Goal: Task Accomplishment & Management: Manage account settings

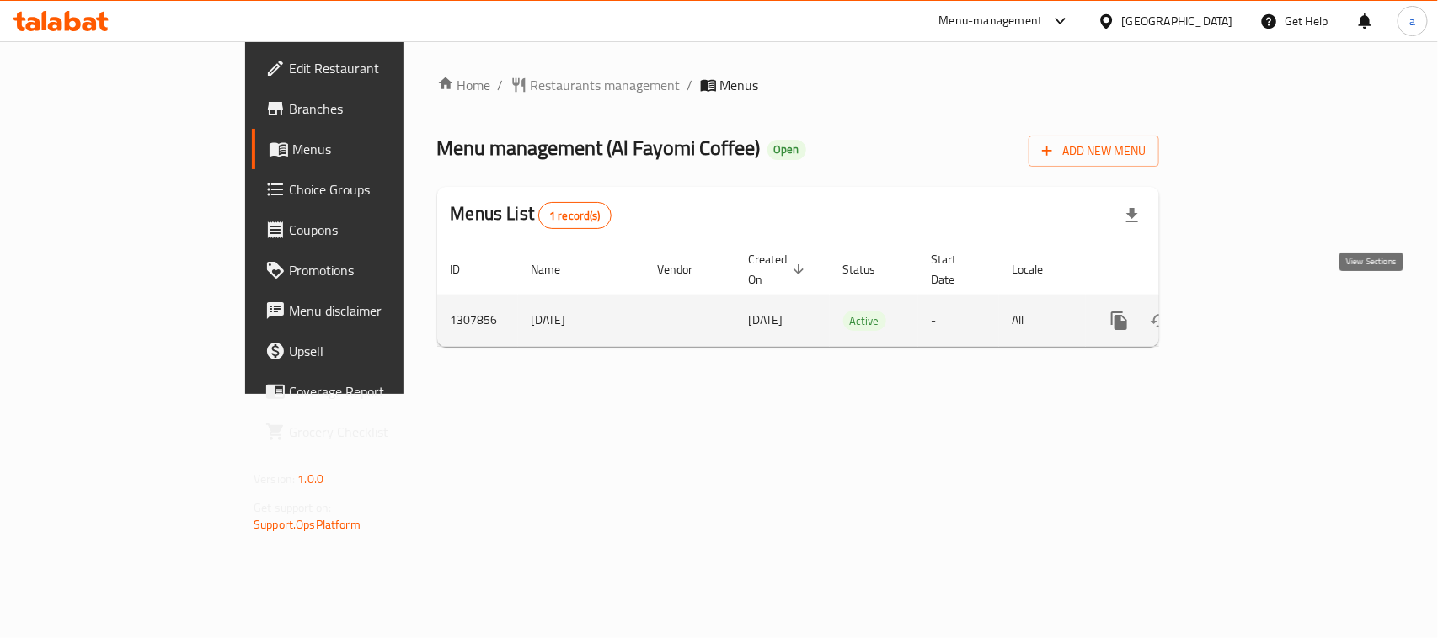
click at [1248, 313] on icon "enhanced table" at bounding box center [1240, 320] width 15 height 15
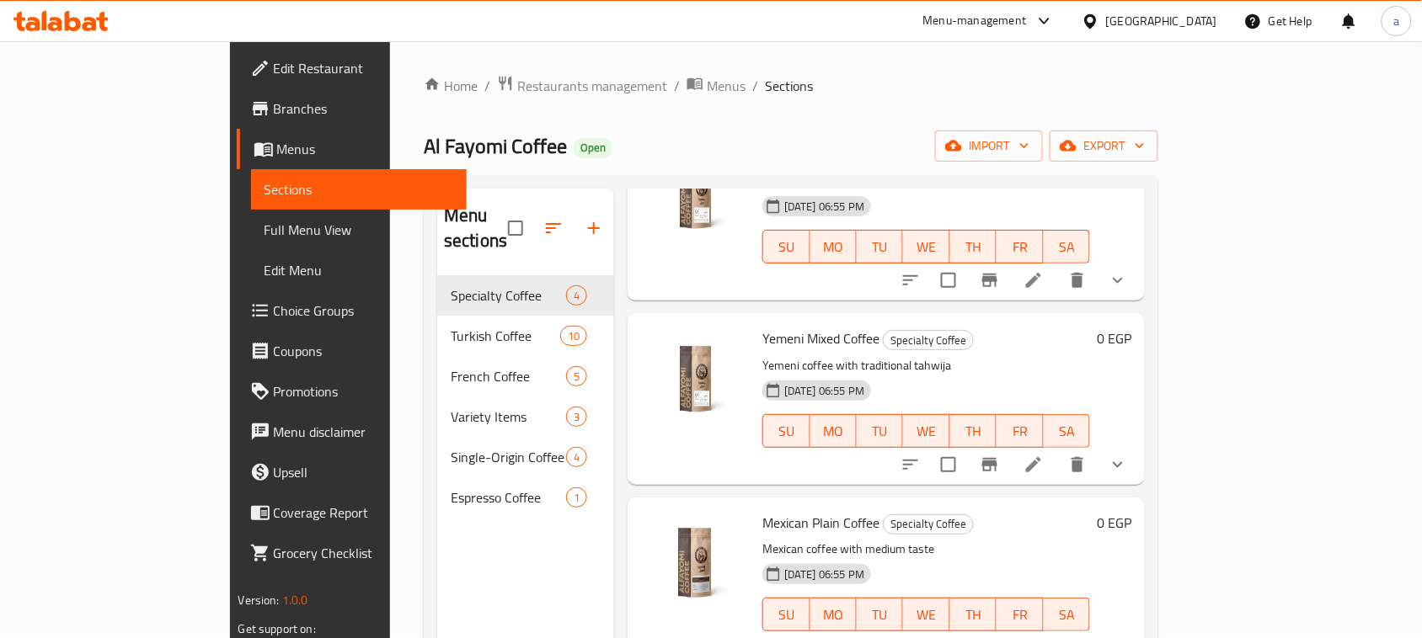
click at [264, 229] on span "Full Menu View" at bounding box center [359, 230] width 190 height 20
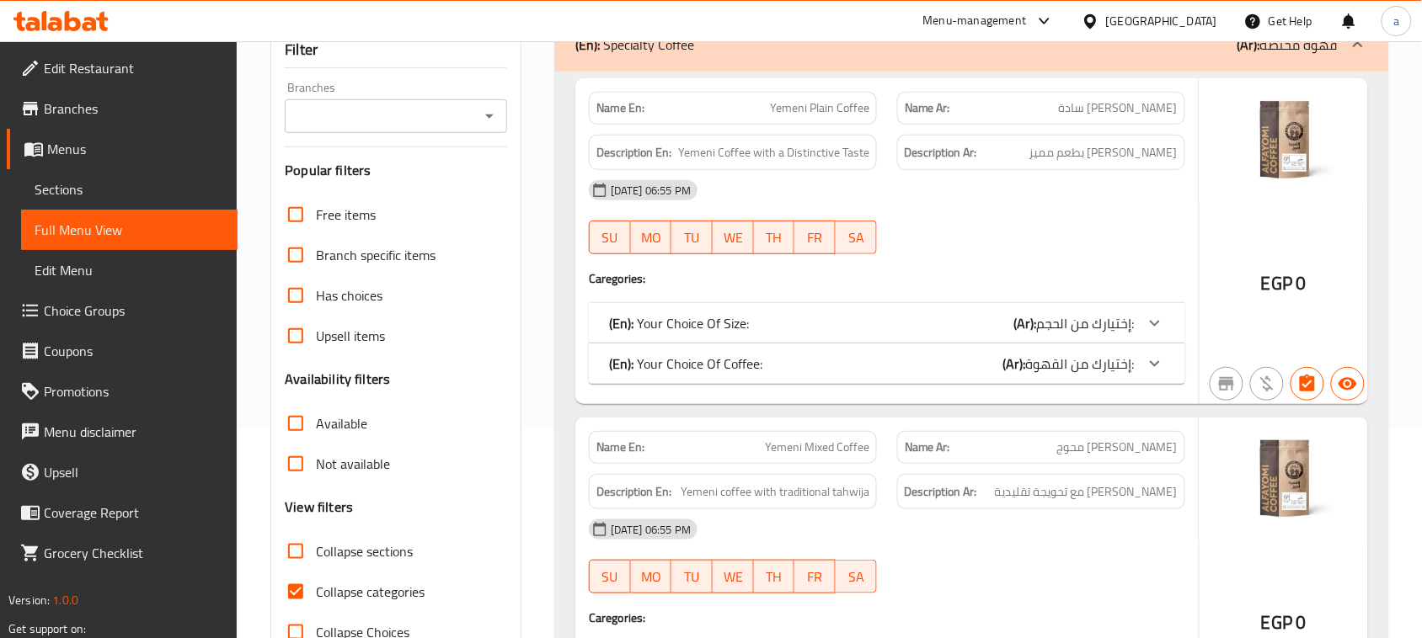
scroll to position [211, 0]
drag, startPoint x: 297, startPoint y: 550, endPoint x: 910, endPoint y: 359, distance: 642.3
click at [297, 550] on input "Collapse sections" at bounding box center [295, 550] width 40 height 40
checkbox input "true"
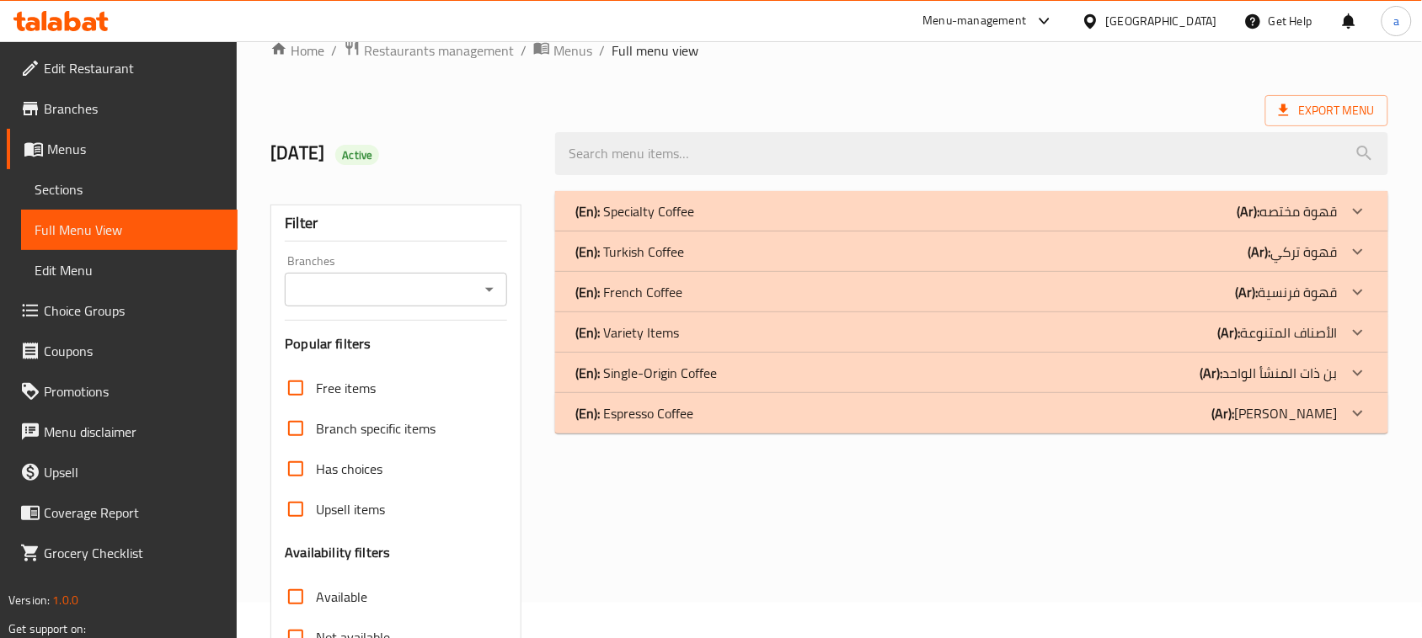
scroll to position [0, 0]
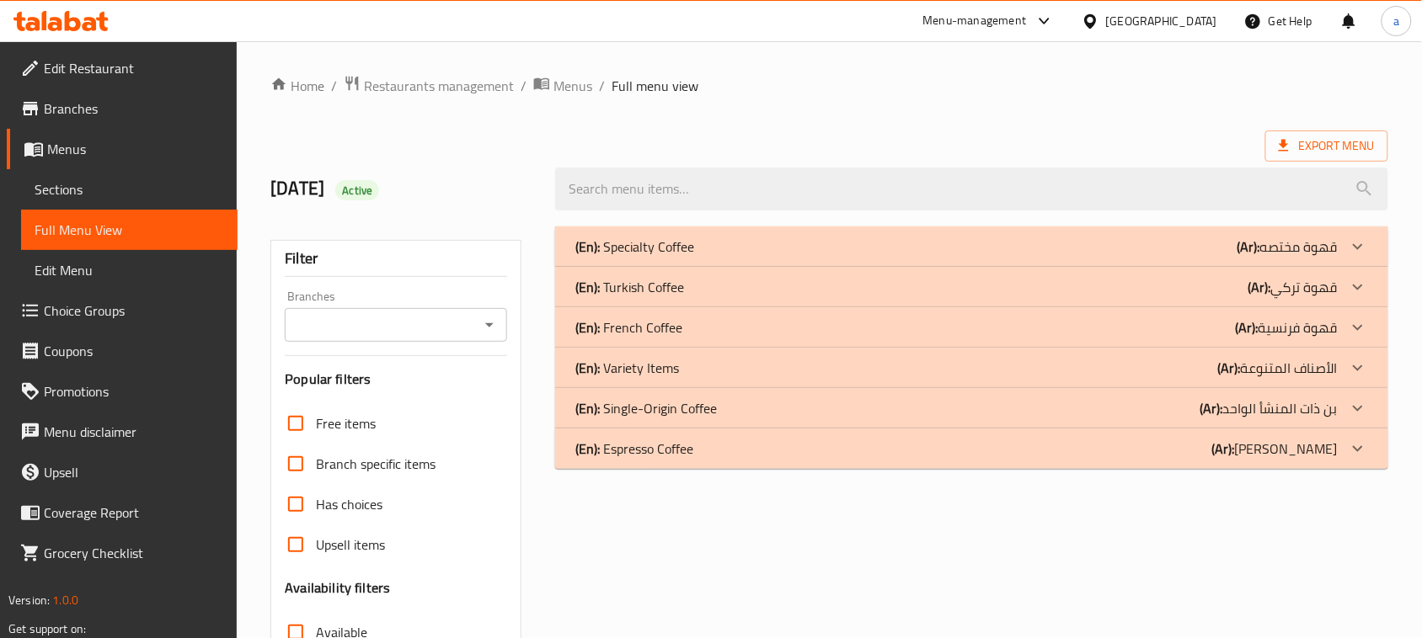
click at [81, 185] on span "Sections" at bounding box center [130, 189] width 190 height 20
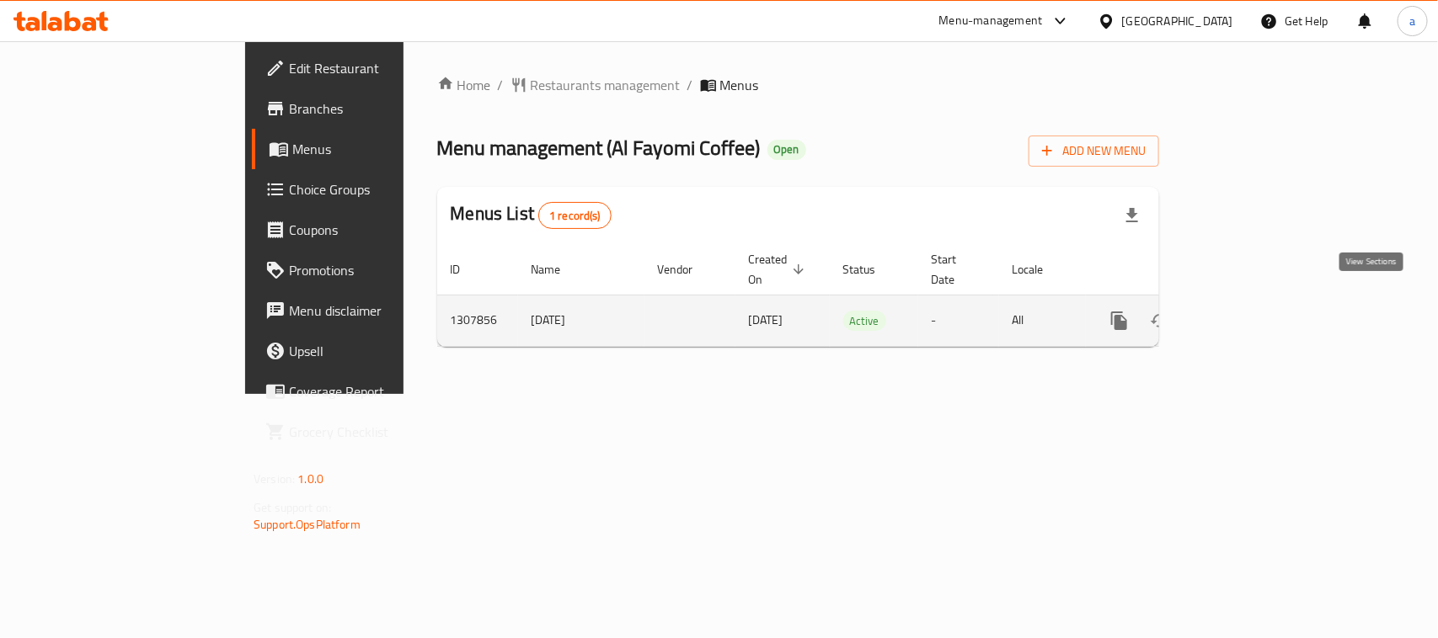
click at [1251, 311] on icon "enhanced table" at bounding box center [1241, 321] width 20 height 20
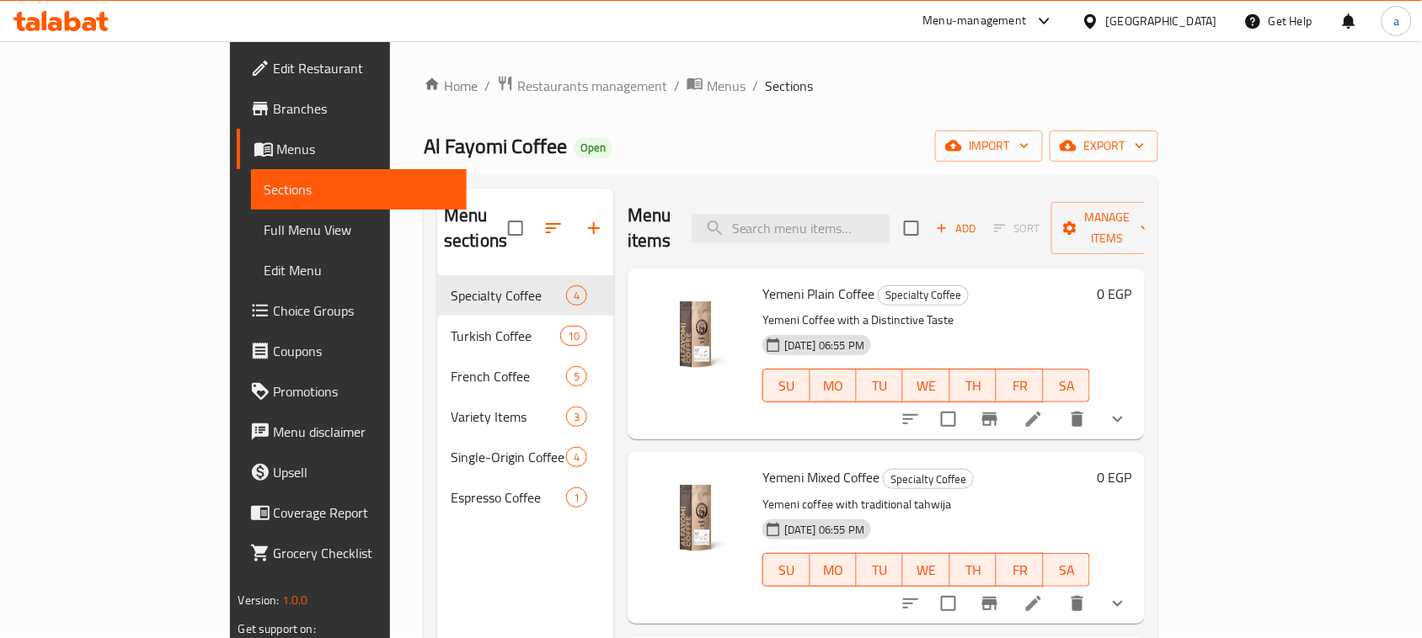
click at [264, 232] on span "Full Menu View" at bounding box center [359, 230] width 190 height 20
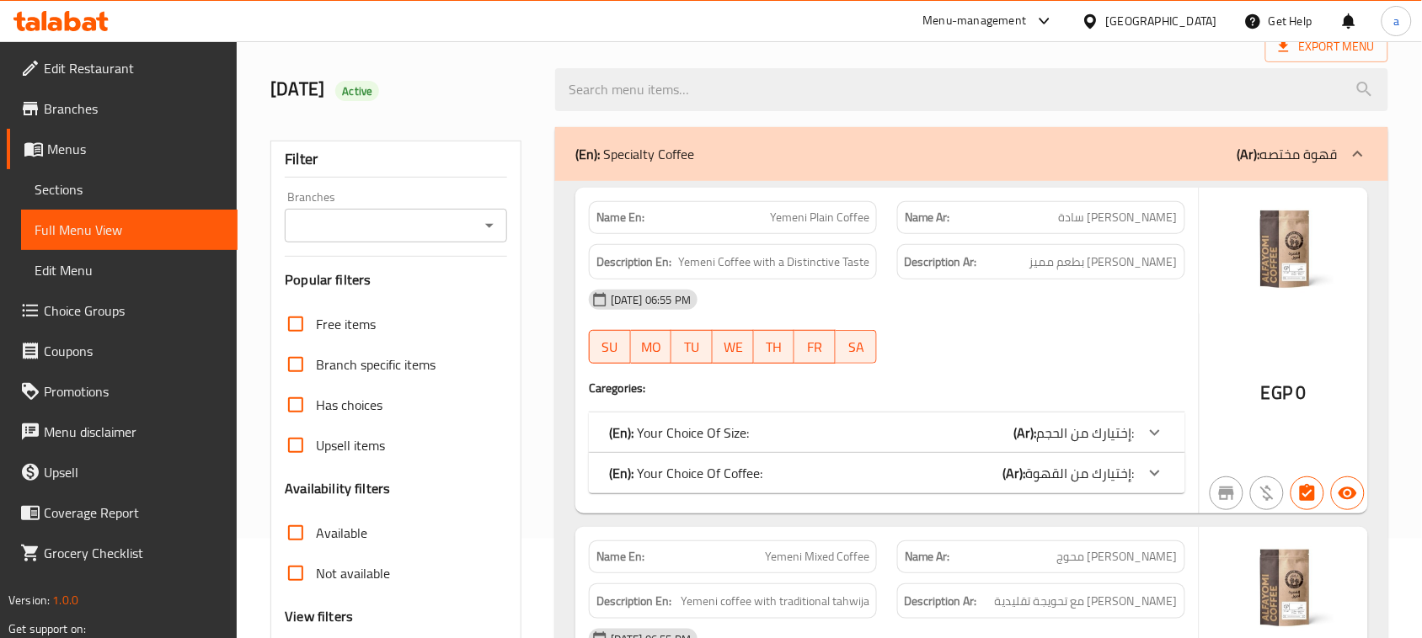
scroll to position [211, 0]
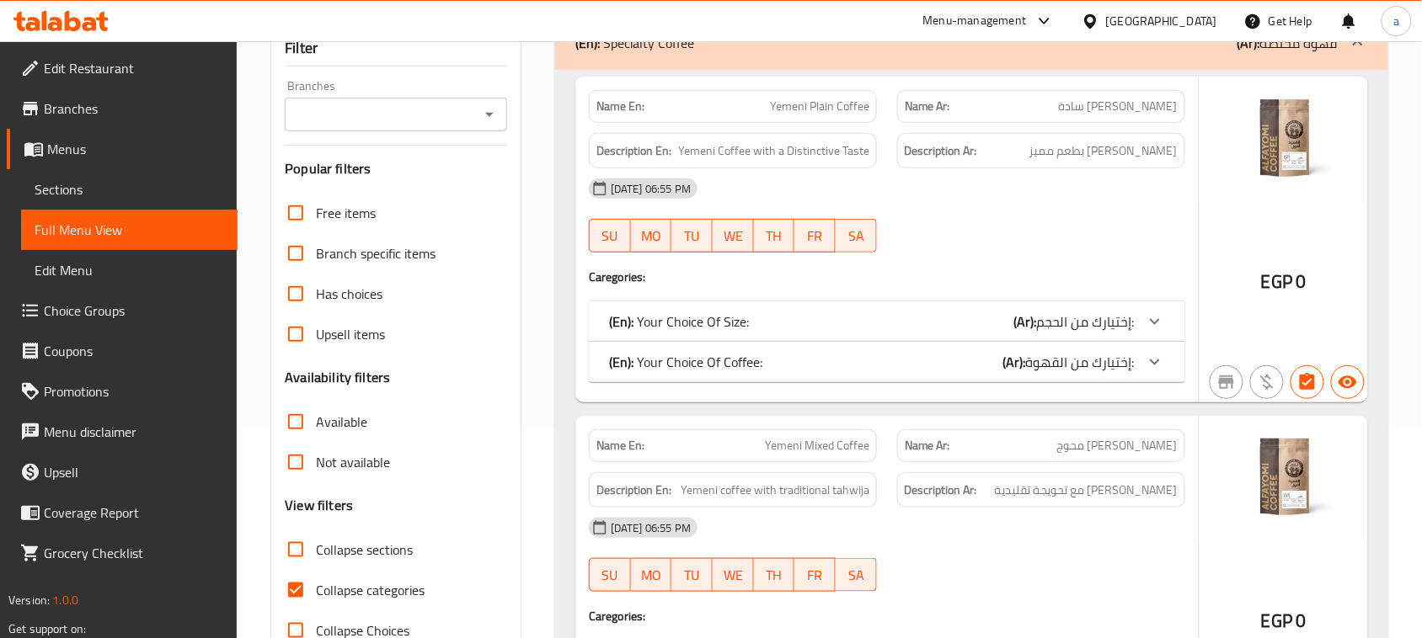
click at [296, 552] on input "Collapse sections" at bounding box center [295, 550] width 40 height 40
checkbox input "true"
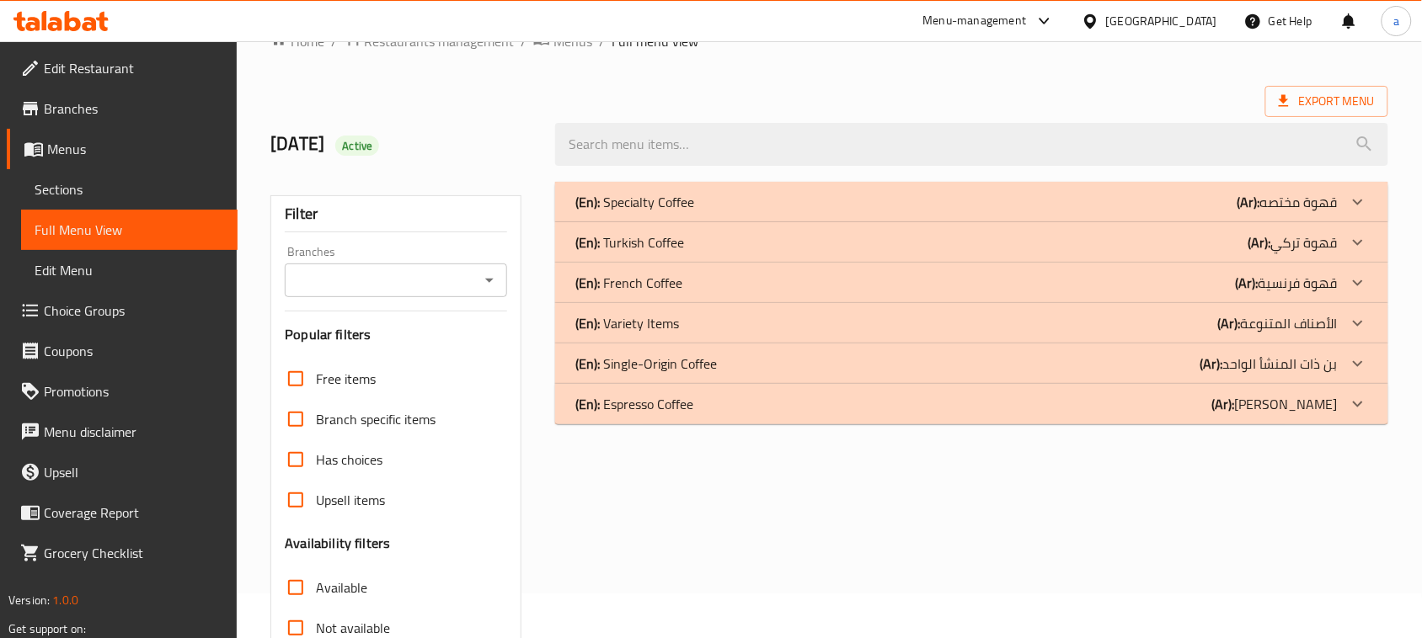
scroll to position [0, 0]
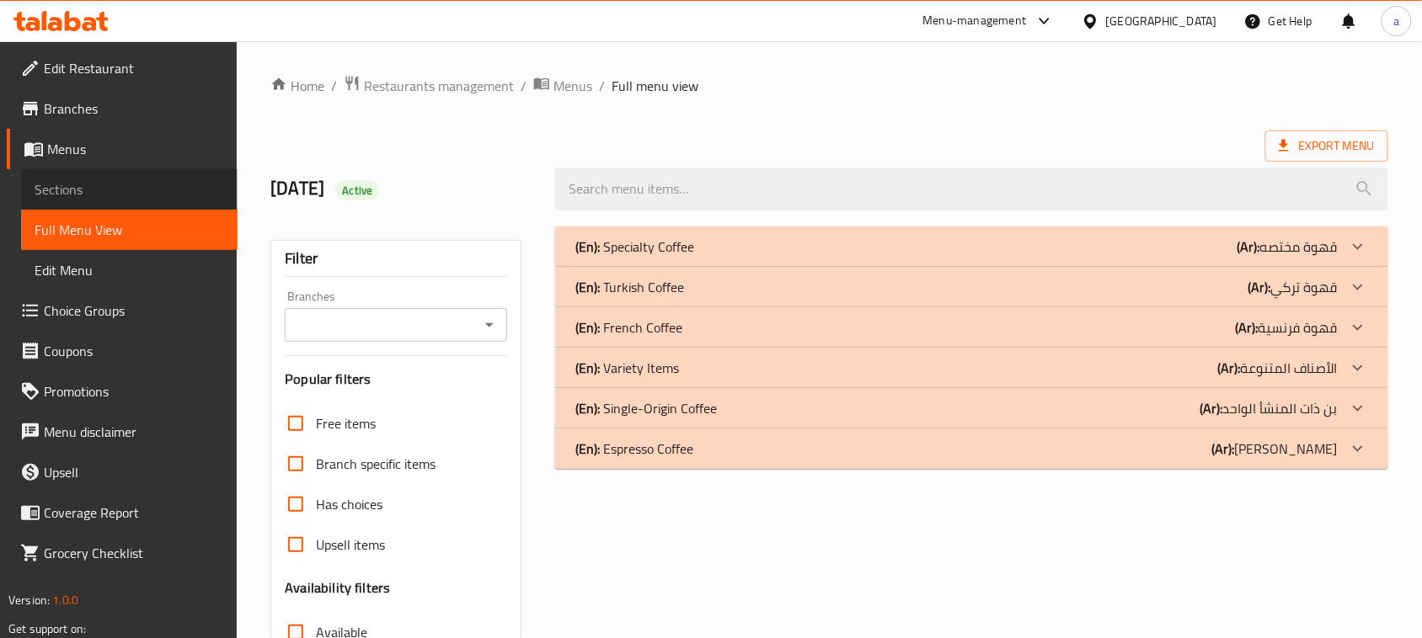
click at [81, 184] on span "Sections" at bounding box center [130, 189] width 190 height 20
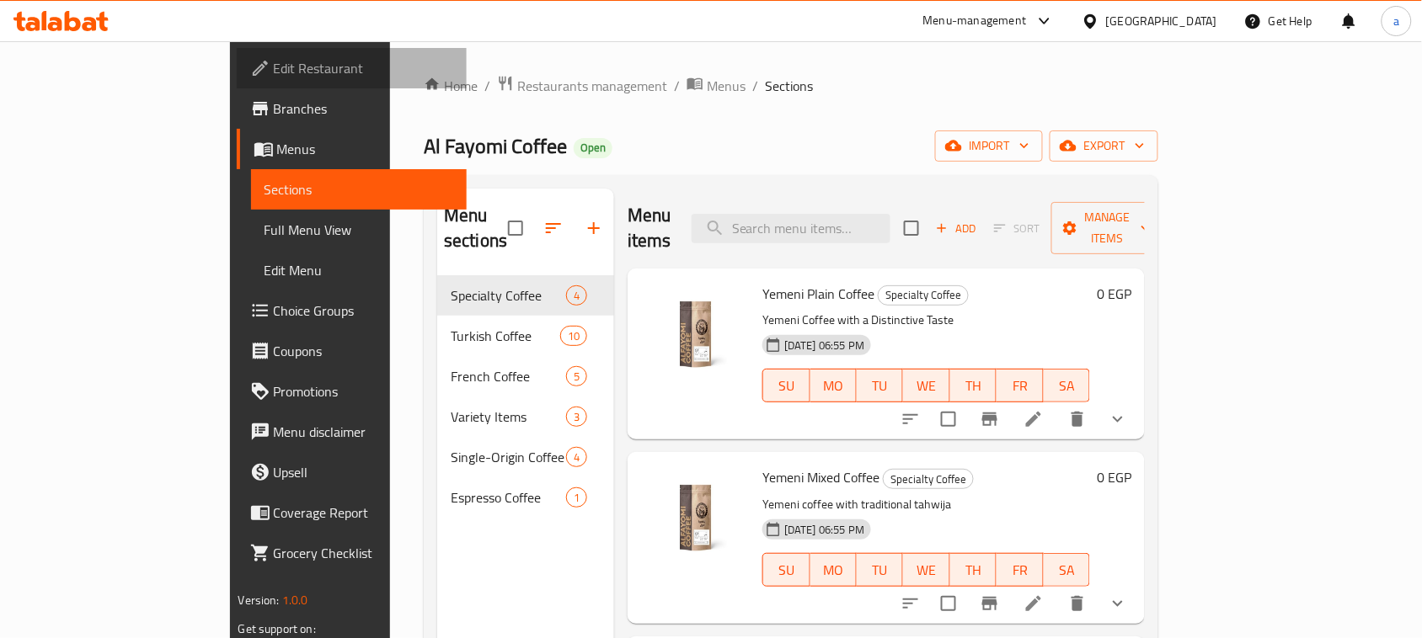
click at [274, 68] on span "Edit Restaurant" at bounding box center [364, 68] width 180 height 20
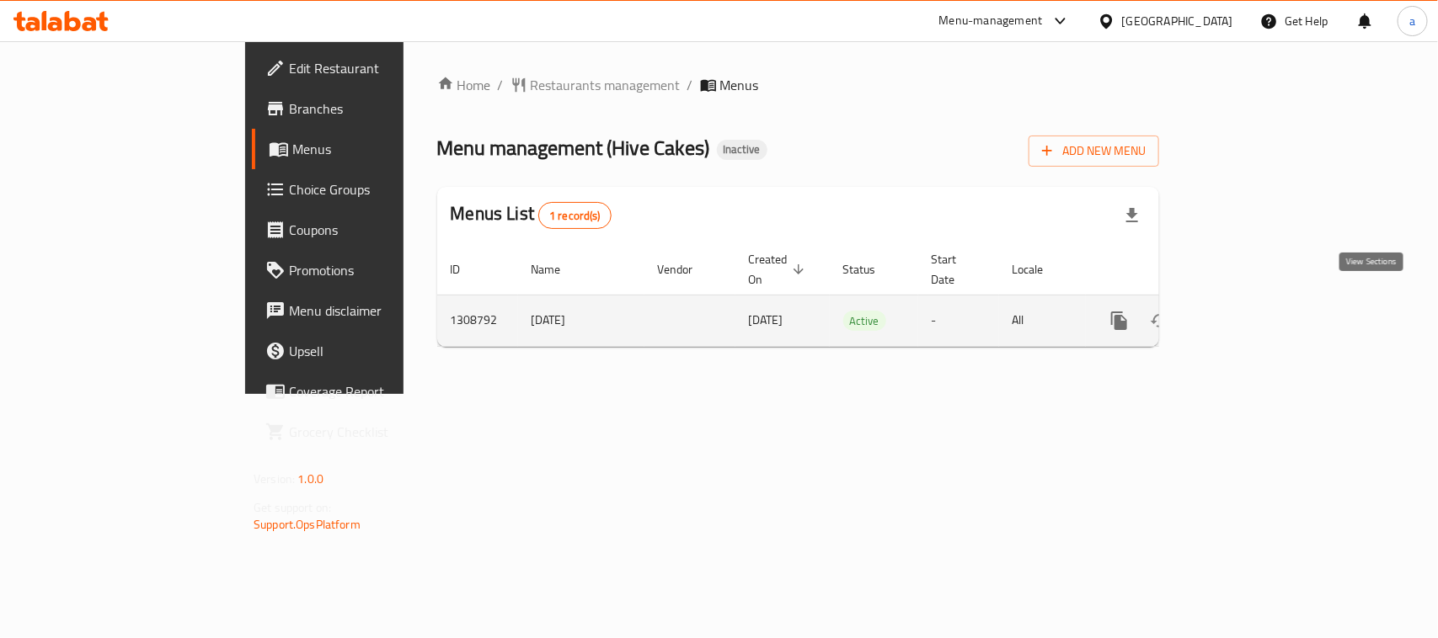
click at [1251, 311] on icon "enhanced table" at bounding box center [1241, 321] width 20 height 20
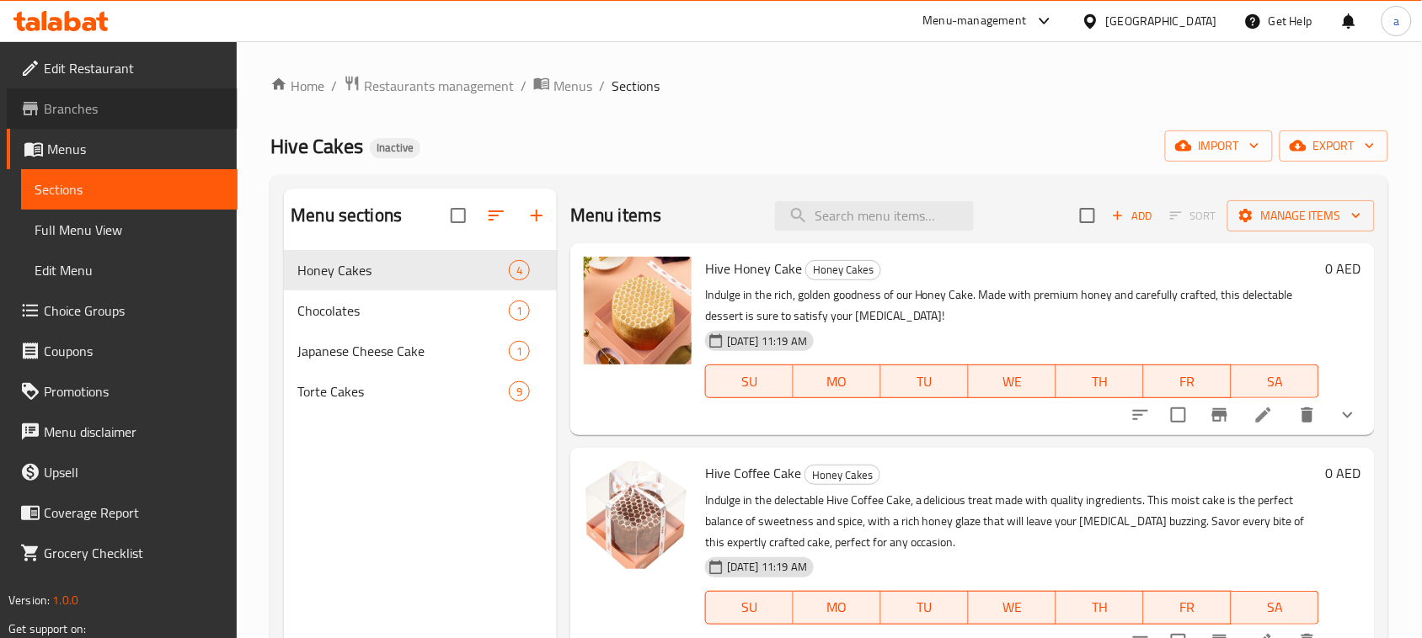
click at [99, 109] on span "Branches" at bounding box center [134, 109] width 180 height 20
